Goal: Task Accomplishment & Management: Use online tool/utility

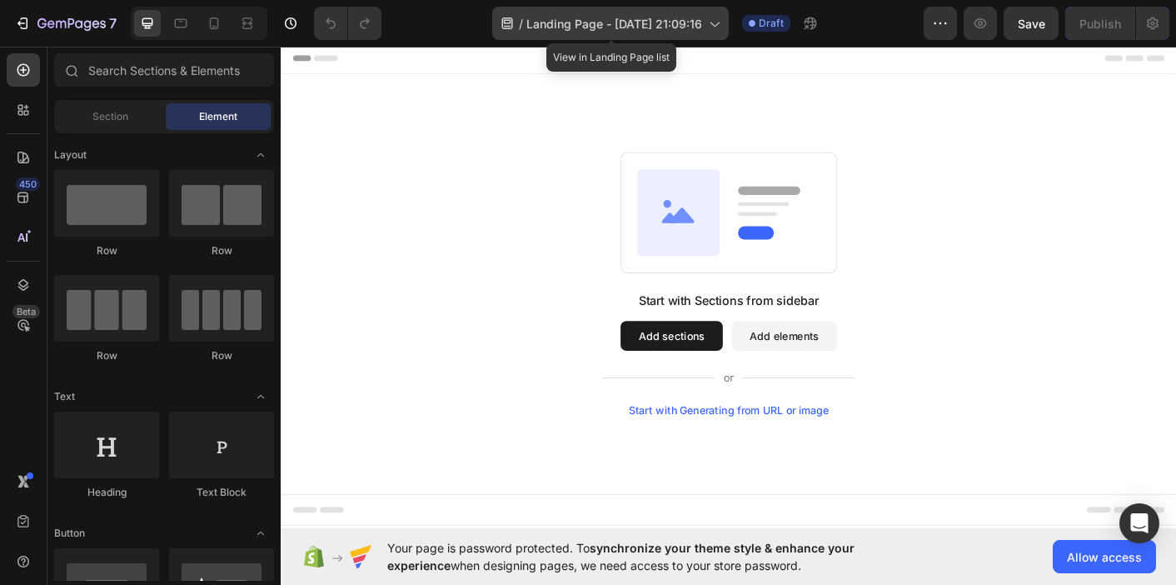
click at [711, 34] on div "/ Landing Page - [DATE] 21:09:16" at bounding box center [610, 23] width 236 height 33
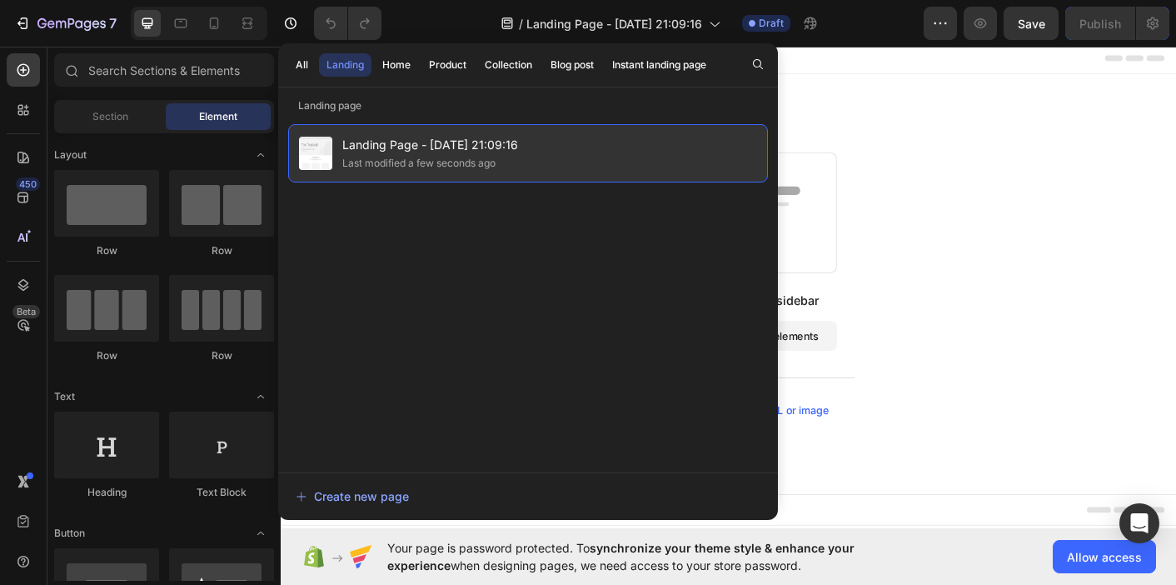
click at [407, 139] on span "Landing Page - [DATE] 21:09:16" at bounding box center [430, 145] width 176 height 20
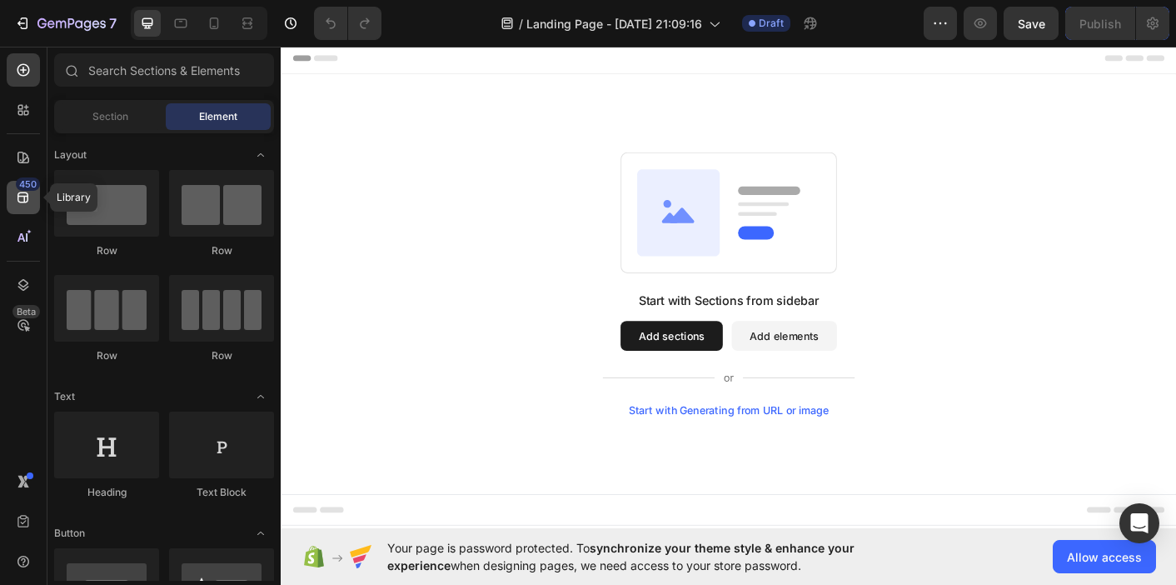
click at [21, 195] on icon at bounding box center [23, 197] width 17 height 17
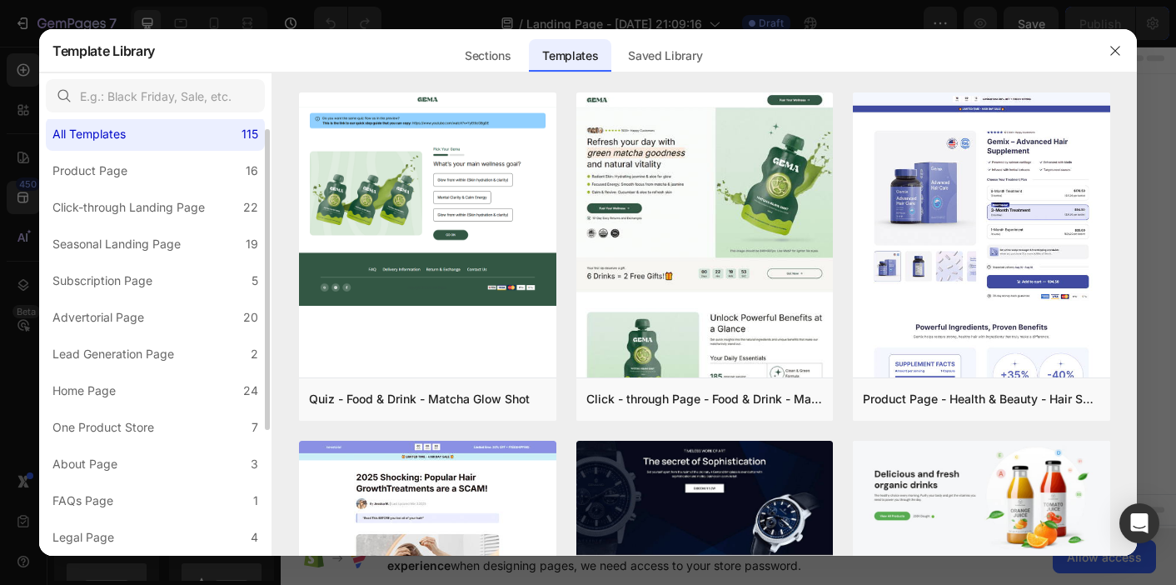
scroll to position [17, 0]
click at [1114, 55] on icon "button" at bounding box center [1114, 50] width 13 height 13
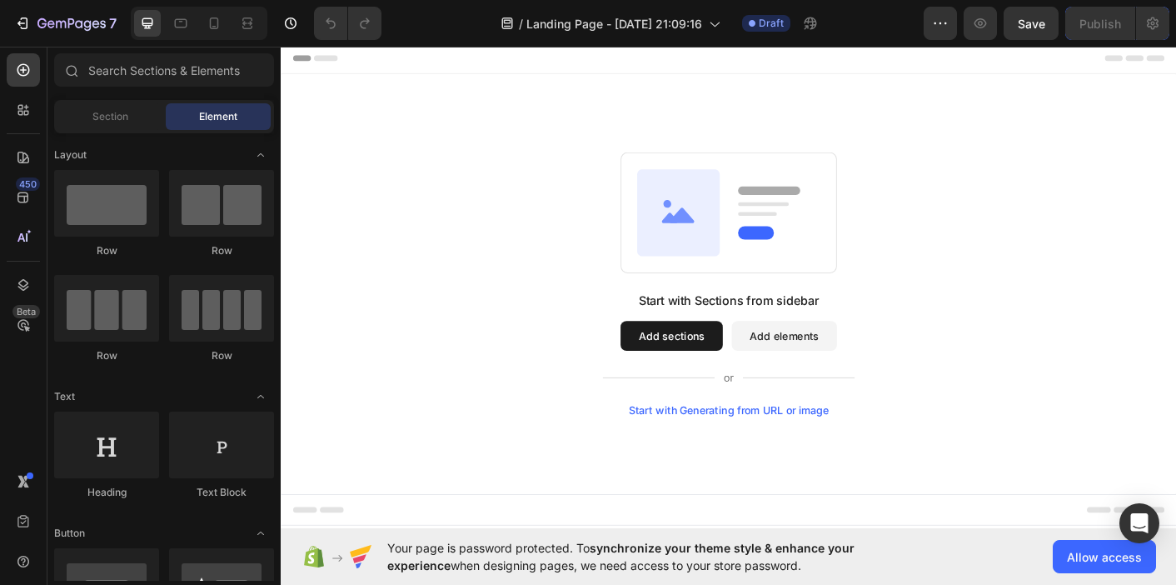
click at [561, 247] on div "Start with Sections from sidebar Add sections Add elements Start with Generatin…" at bounding box center [780, 312] width 879 height 295
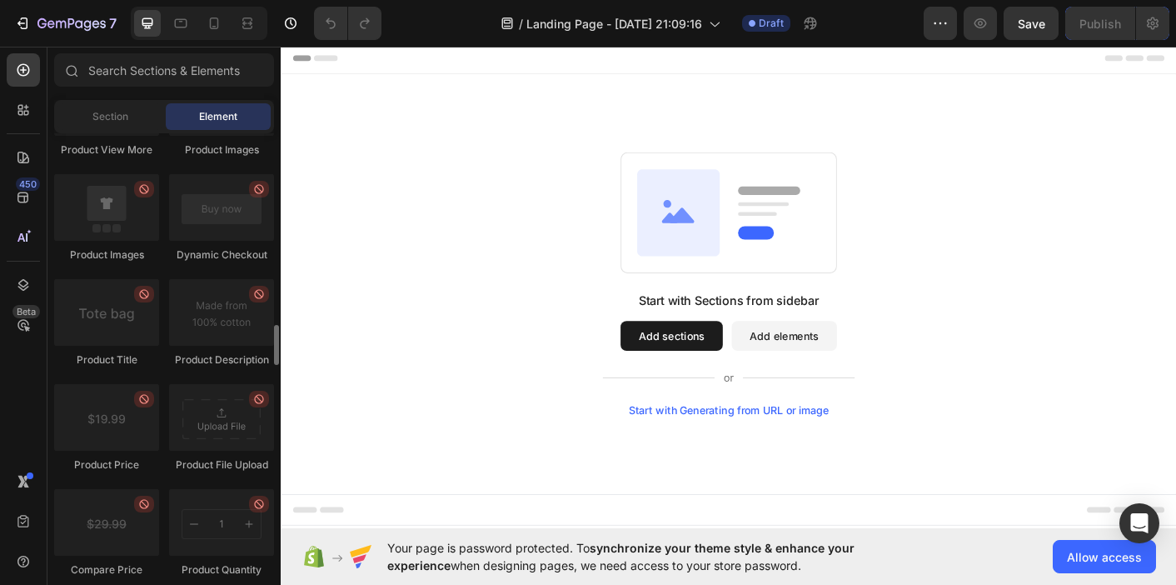
scroll to position [2476, 0]
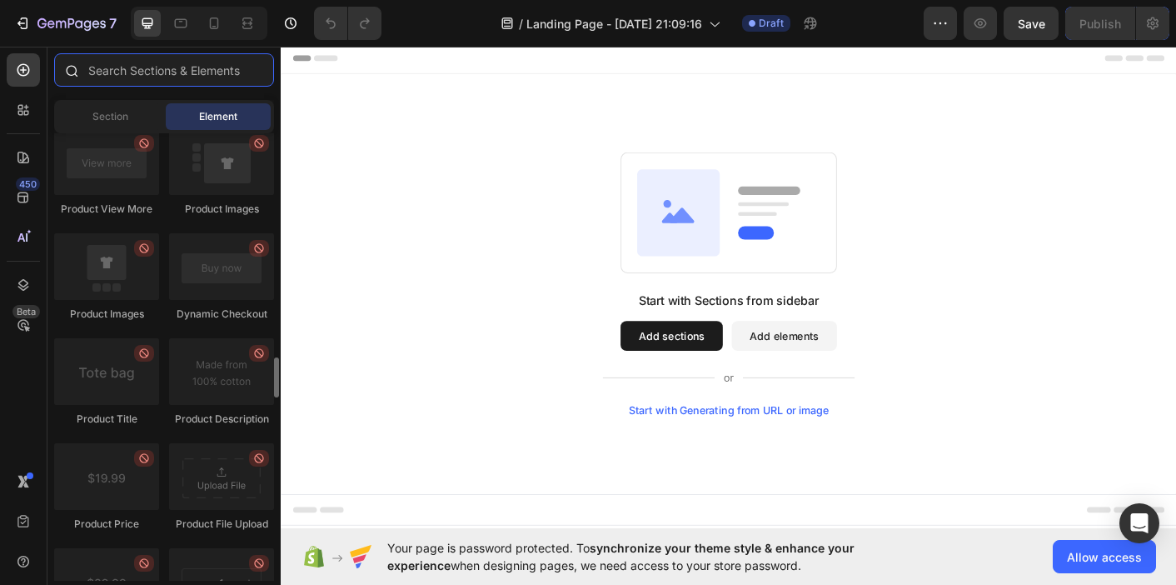
click at [177, 75] on input "text" at bounding box center [164, 69] width 220 height 33
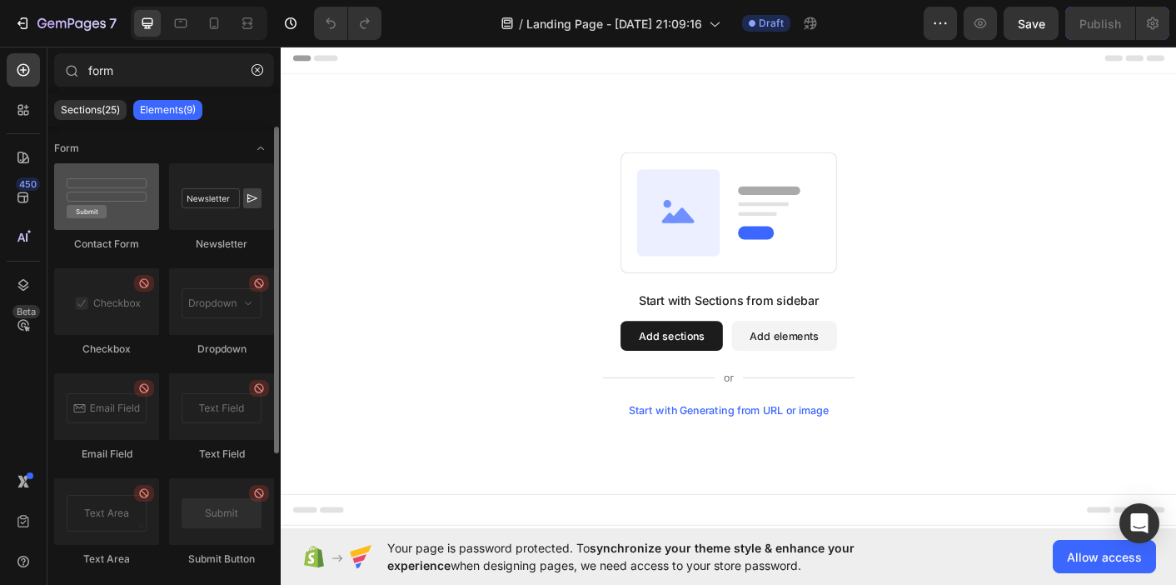
click at [114, 214] on div at bounding box center [106, 196] width 105 height 67
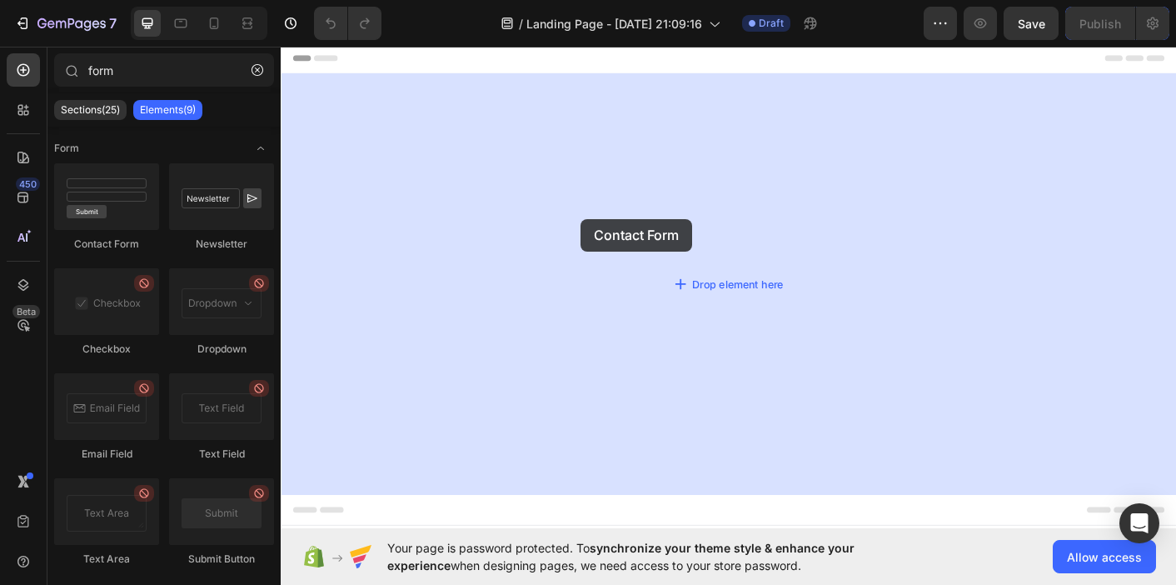
drag, startPoint x: 395, startPoint y: 257, endPoint x: 615, endPoint y: 240, distance: 221.3
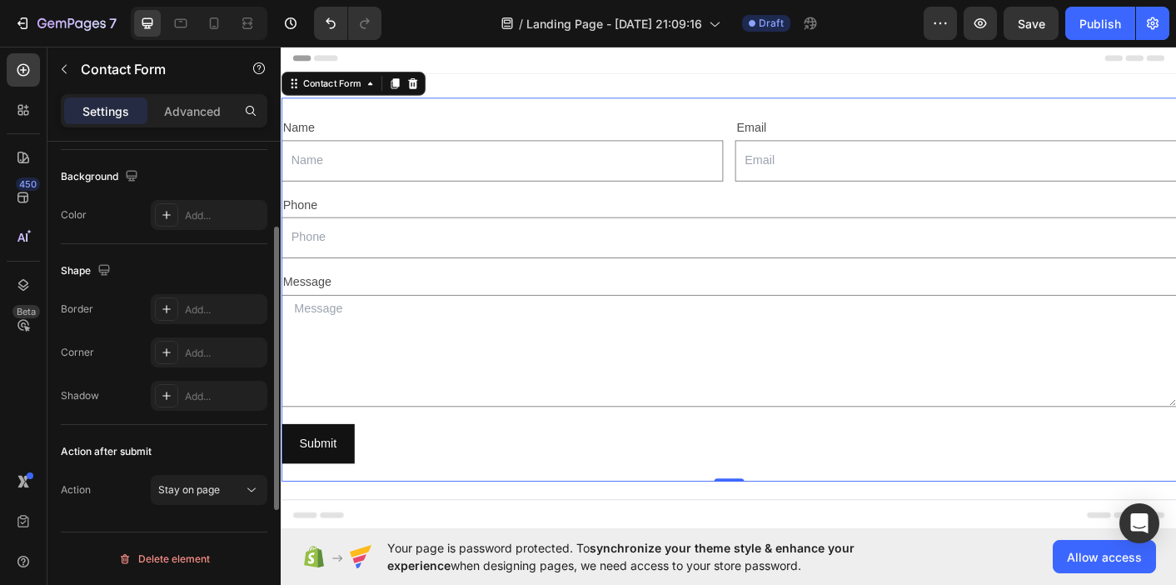
scroll to position [0, 0]
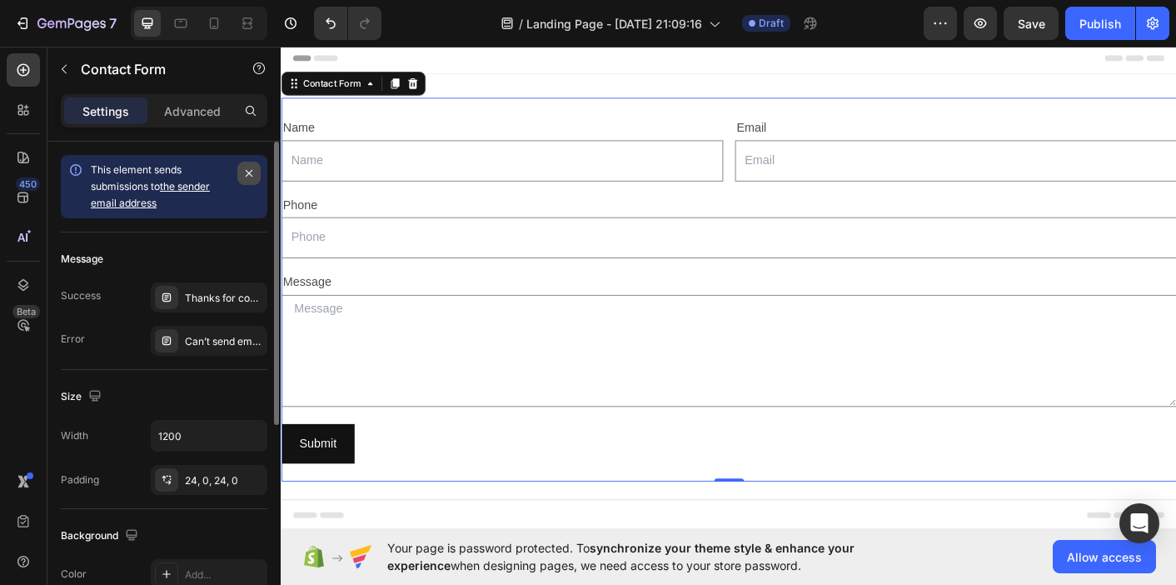
click at [253, 168] on icon "button" at bounding box center [248, 173] width 13 height 13
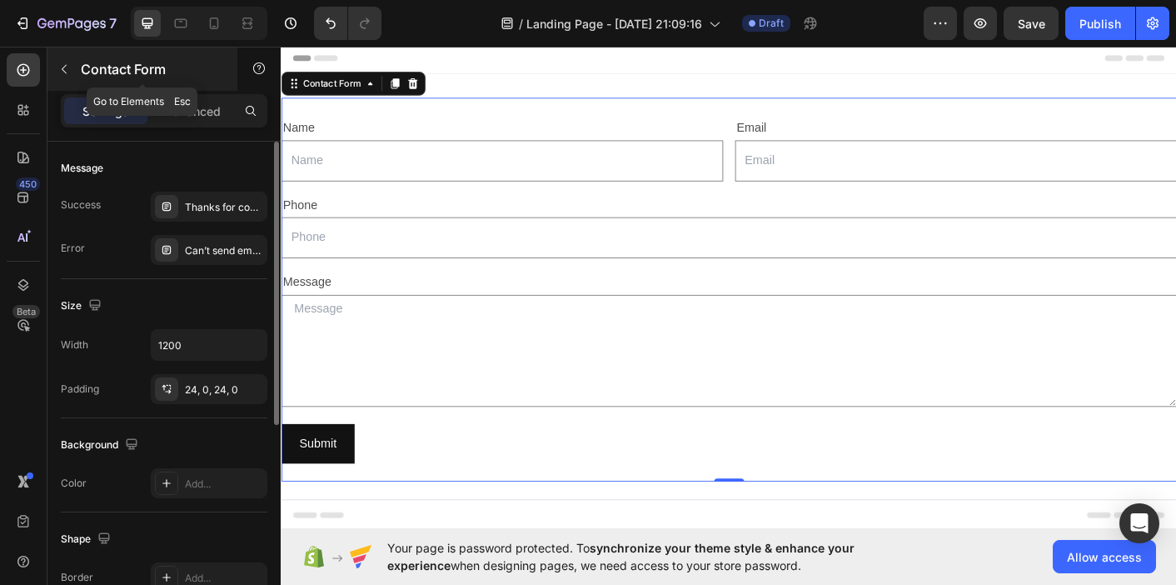
click at [63, 56] on button "button" at bounding box center [64, 69] width 27 height 27
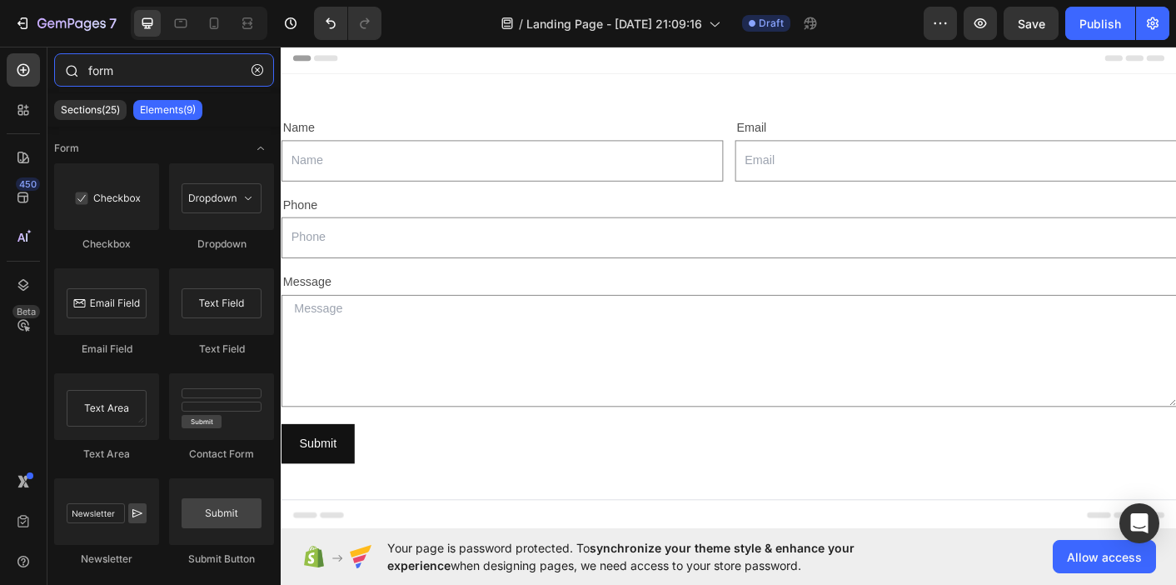
click at [124, 72] on input "form" at bounding box center [164, 69] width 220 height 33
click at [90, 108] on p "Sections(25)" at bounding box center [90, 109] width 59 height 13
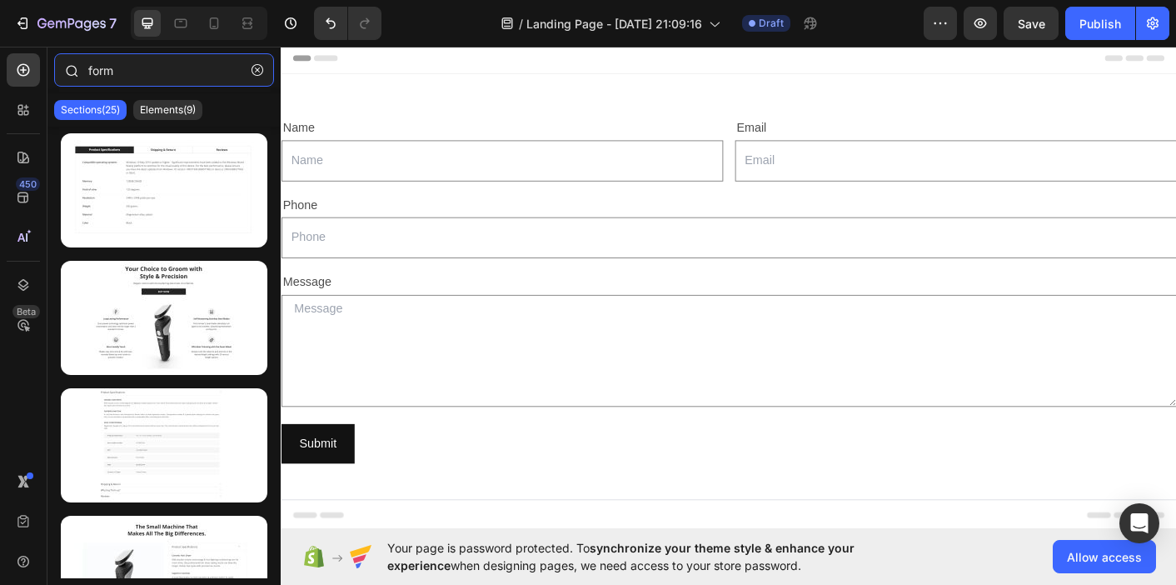
click at [119, 66] on input "form" at bounding box center [164, 69] width 220 height 33
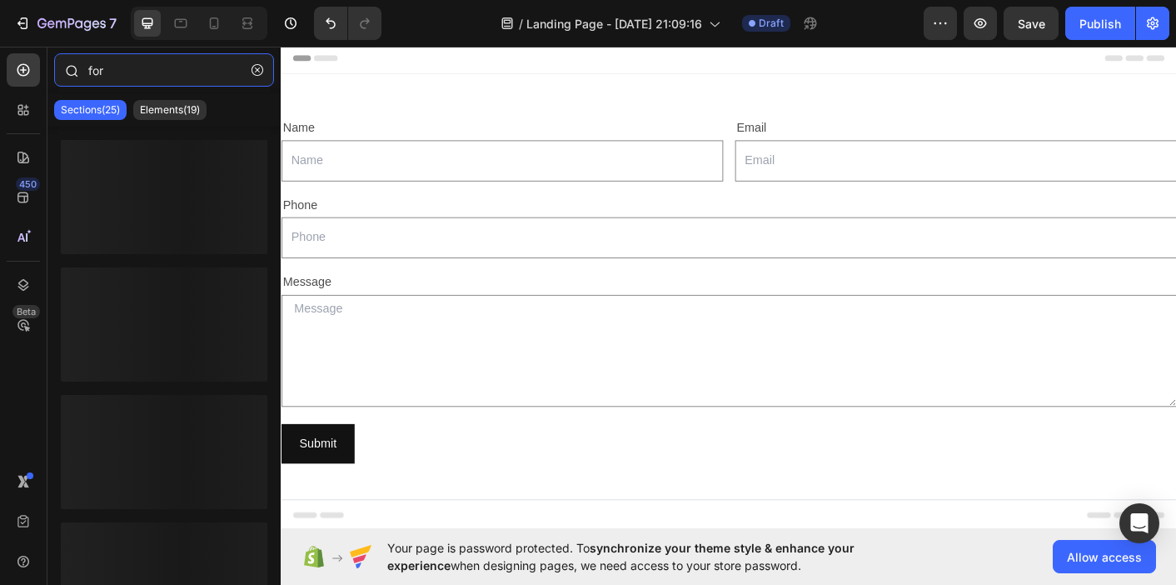
type input "form"
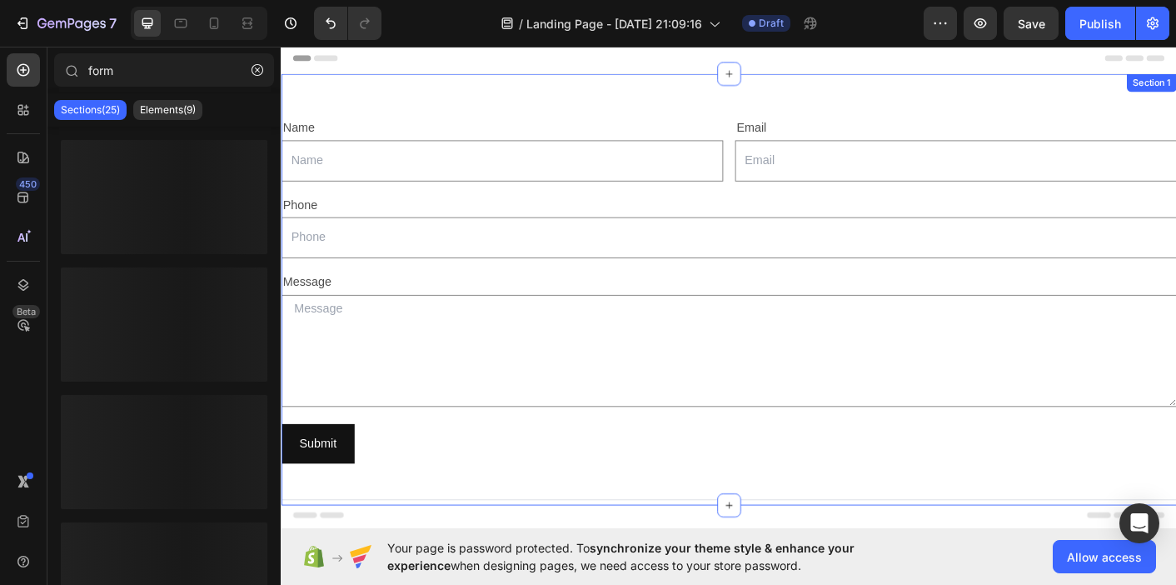
click at [375, 108] on div "Name Text Block Text Field Email Text Block Email Field Row Phone Text Block Te…" at bounding box center [780, 318] width 999 height 428
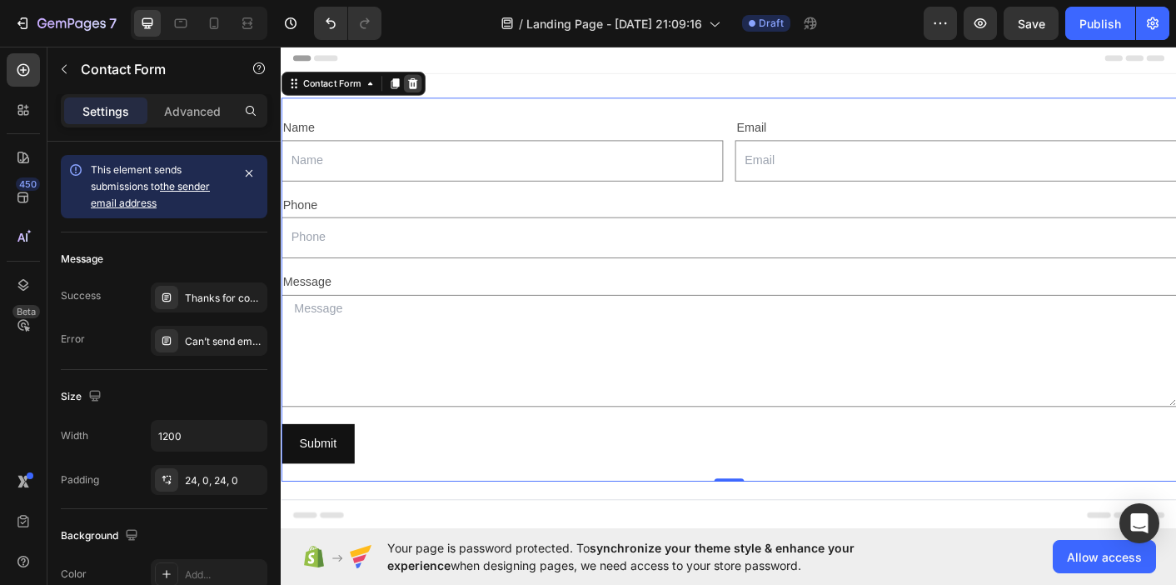
click at [425, 93] on icon at bounding box center [427, 88] width 11 height 12
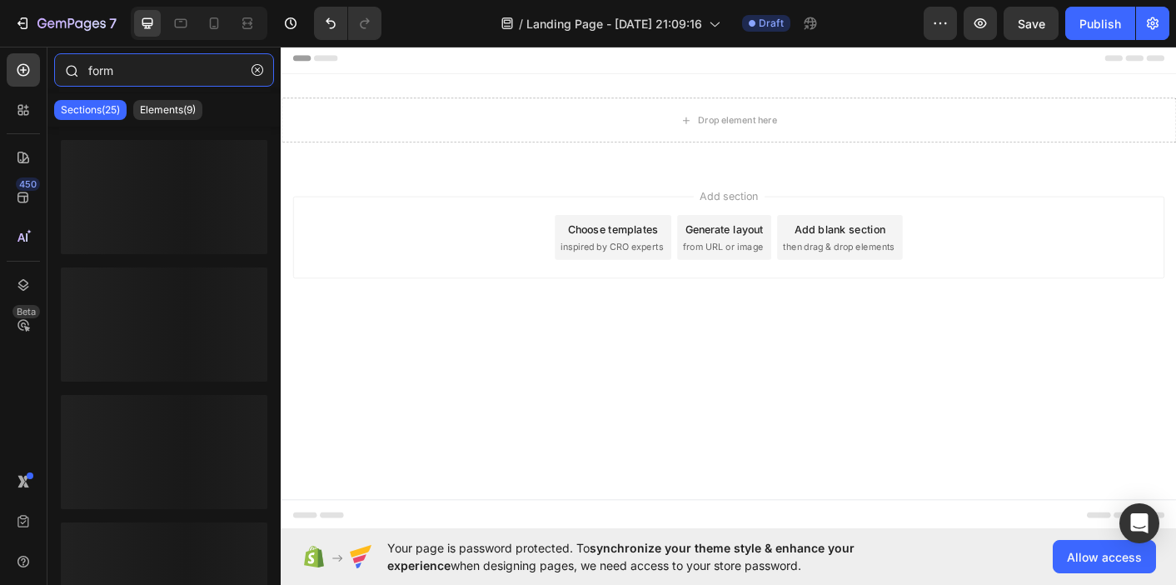
click at [137, 66] on input "form" at bounding box center [164, 69] width 220 height 33
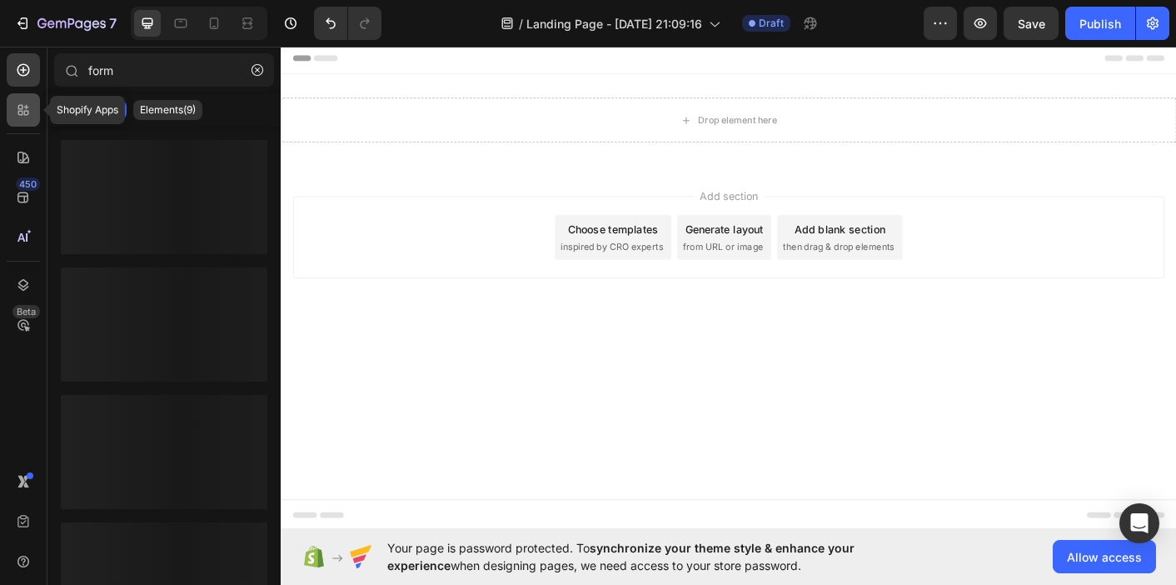
click at [25, 108] on icon at bounding box center [23, 110] width 17 height 17
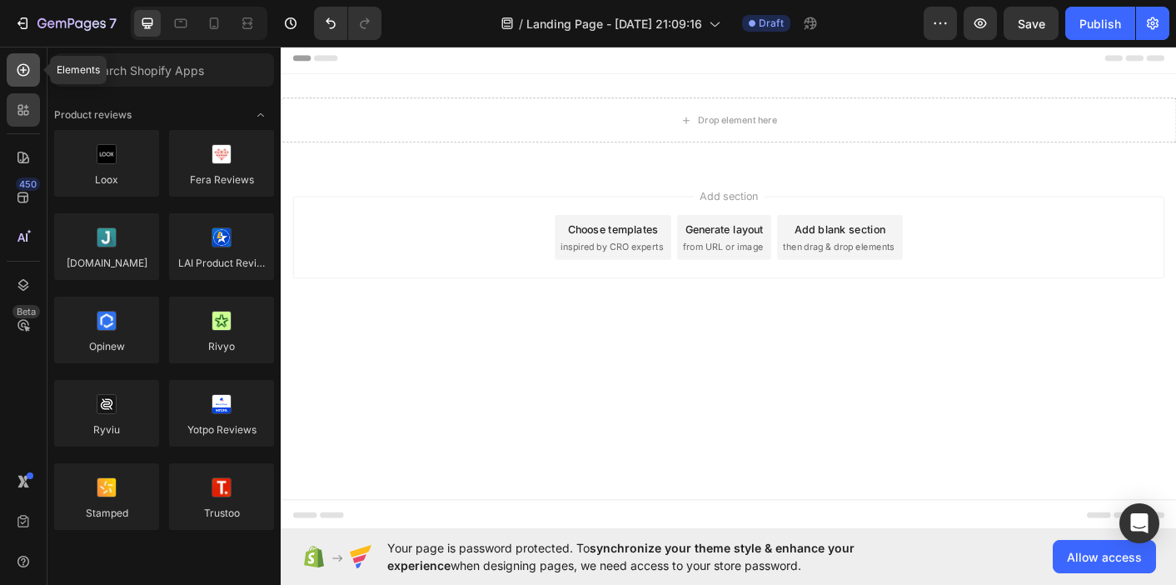
click at [22, 76] on icon at bounding box center [23, 70] width 17 height 17
